Goal: Task Accomplishment & Management: Use online tool/utility

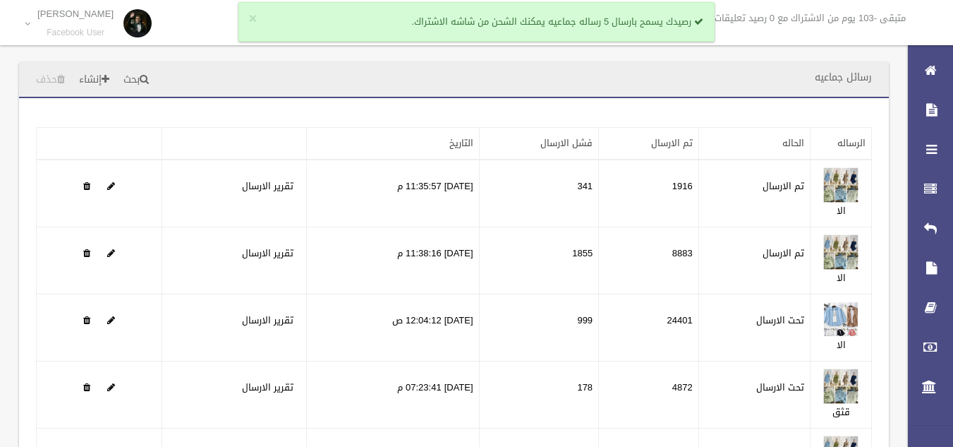
scroll to position [40, 0]
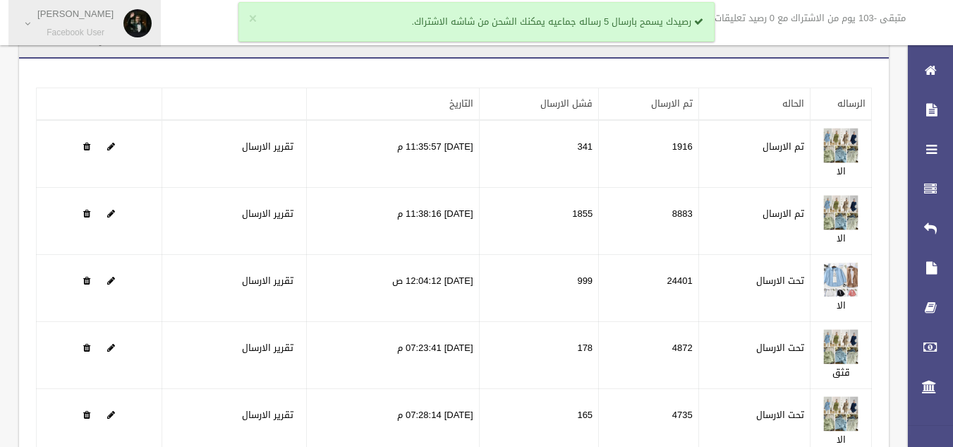
click at [96, 4] on link "Hatem ElgabRy Facebook User" at bounding box center [84, 23] width 152 height 47
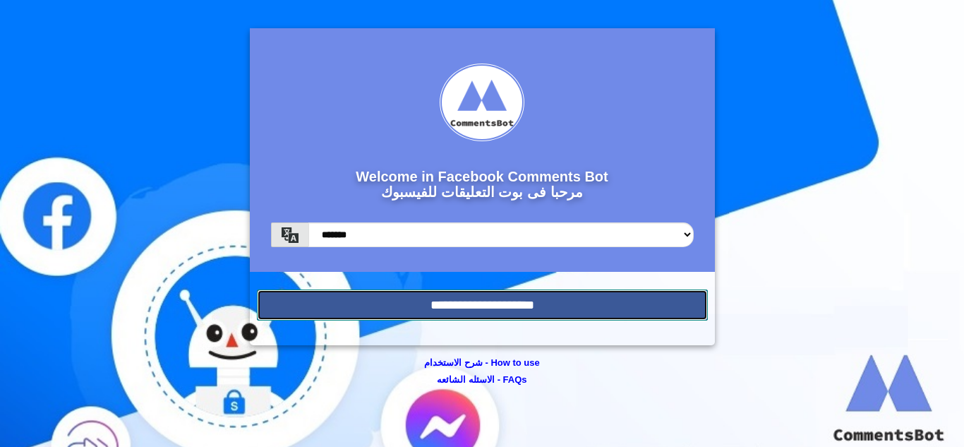
click at [515, 311] on input "**********" at bounding box center [482, 304] width 451 height 31
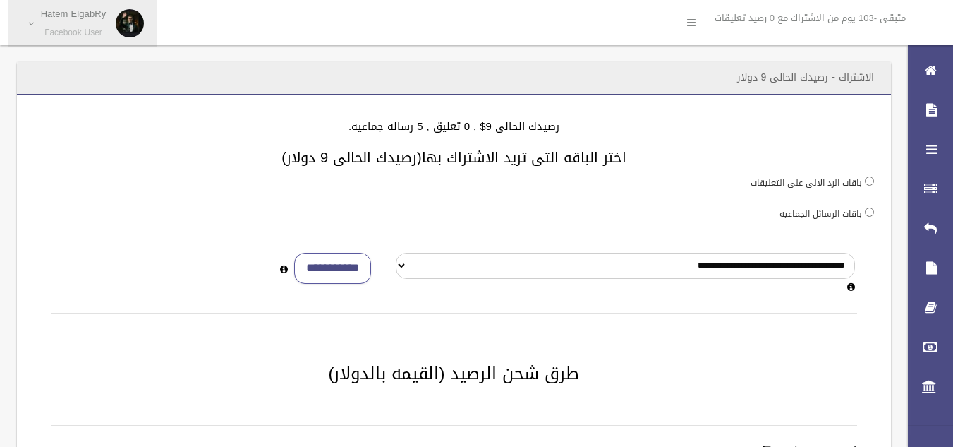
click at [70, 28] on small "Facebook User" at bounding box center [74, 33] width 66 height 11
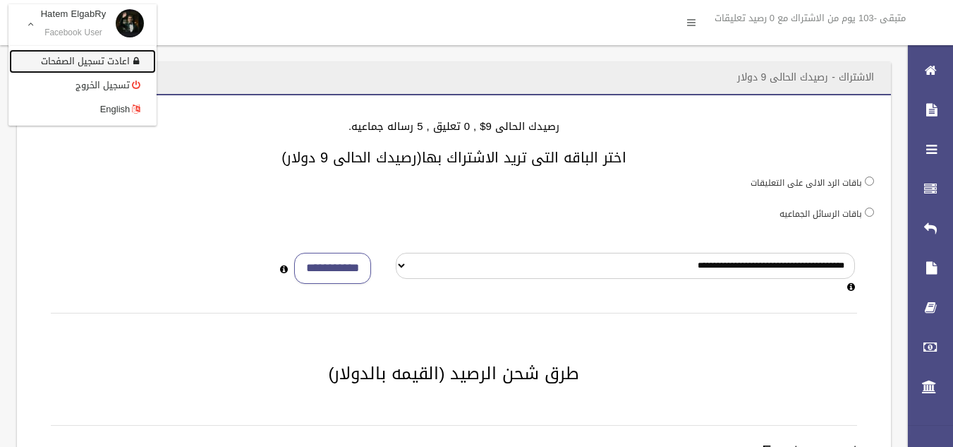
click at [109, 53] on link "اعادت تسجيل الصفحات" at bounding box center [82, 61] width 147 height 24
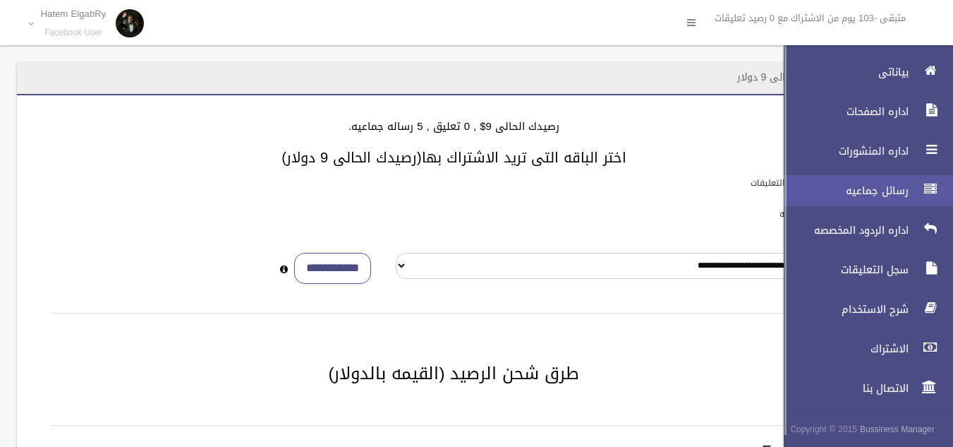
click at [886, 181] on link "رسائل جماعيه" at bounding box center [862, 190] width 181 height 31
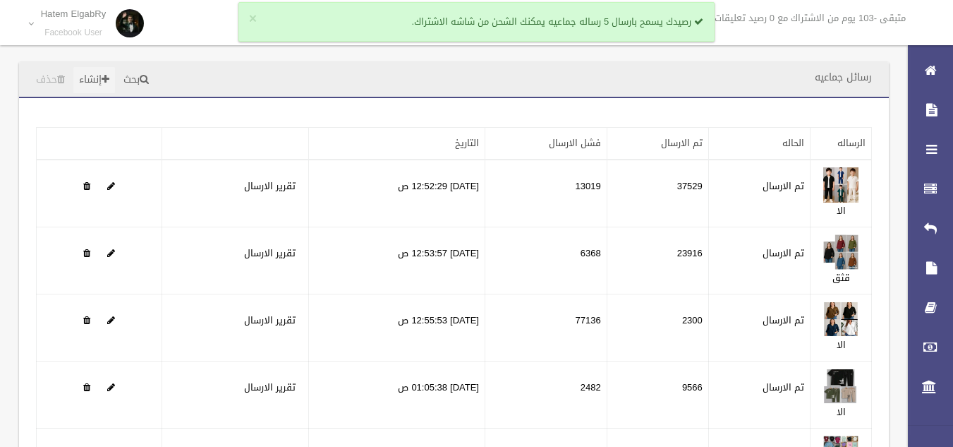
click at [115, 83] on link "إنشاء" at bounding box center [94, 80] width 42 height 26
